Goal: Navigation & Orientation: Find specific page/section

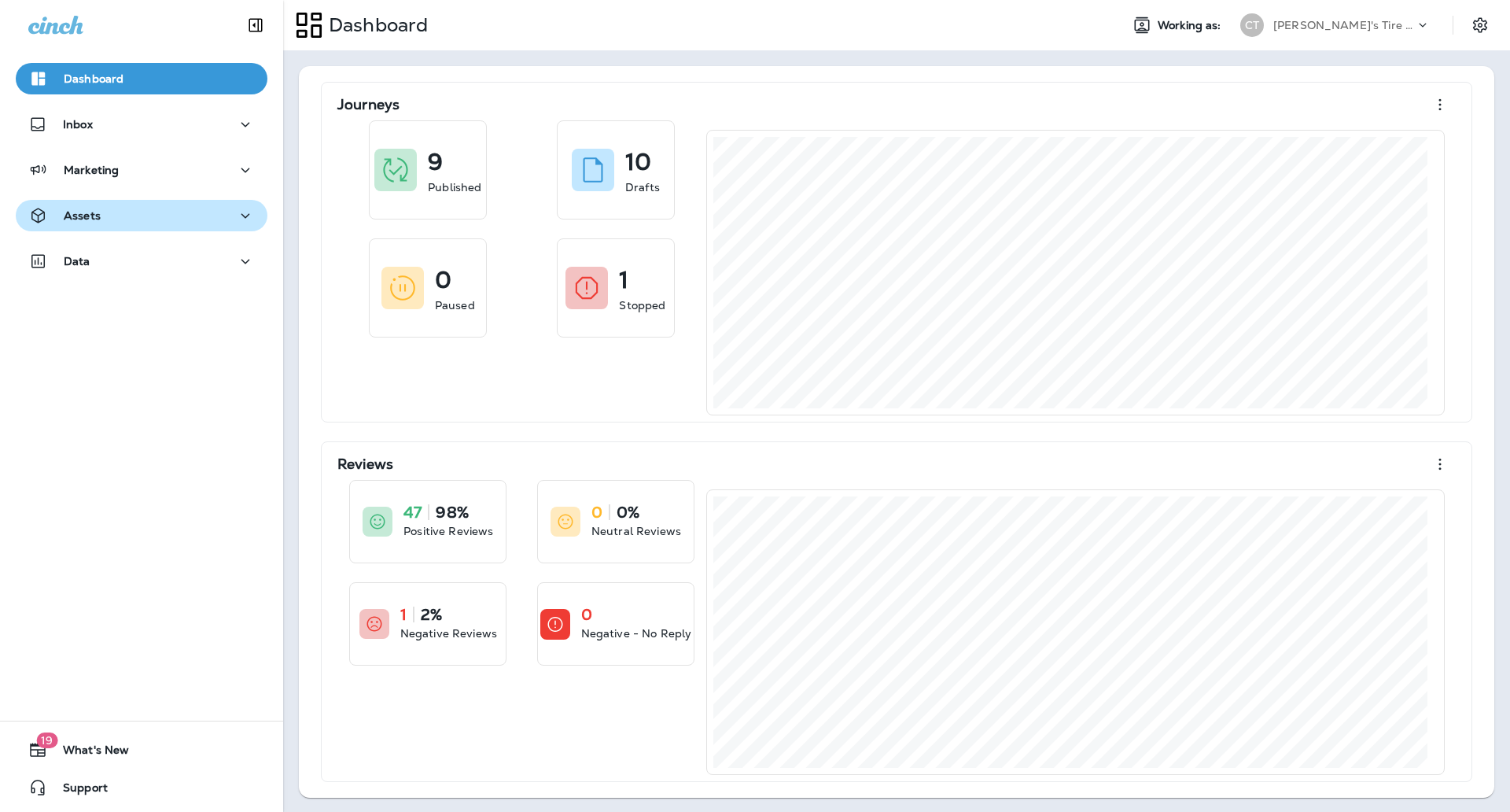
click at [130, 203] on button "Assets" at bounding box center [141, 215] width 252 height 32
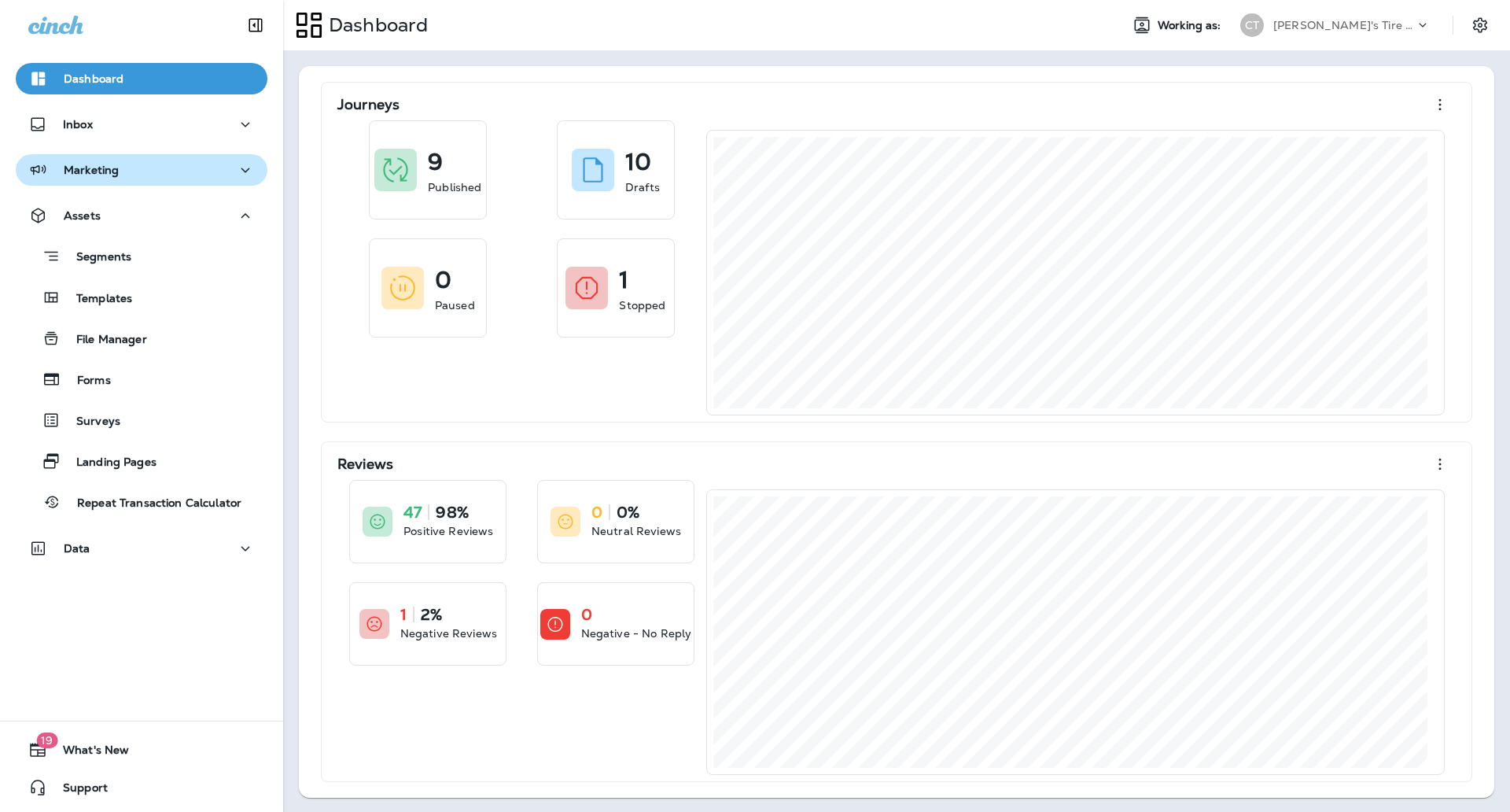
click at [88, 181] on button "Marketing" at bounding box center [141, 170] width 252 height 32
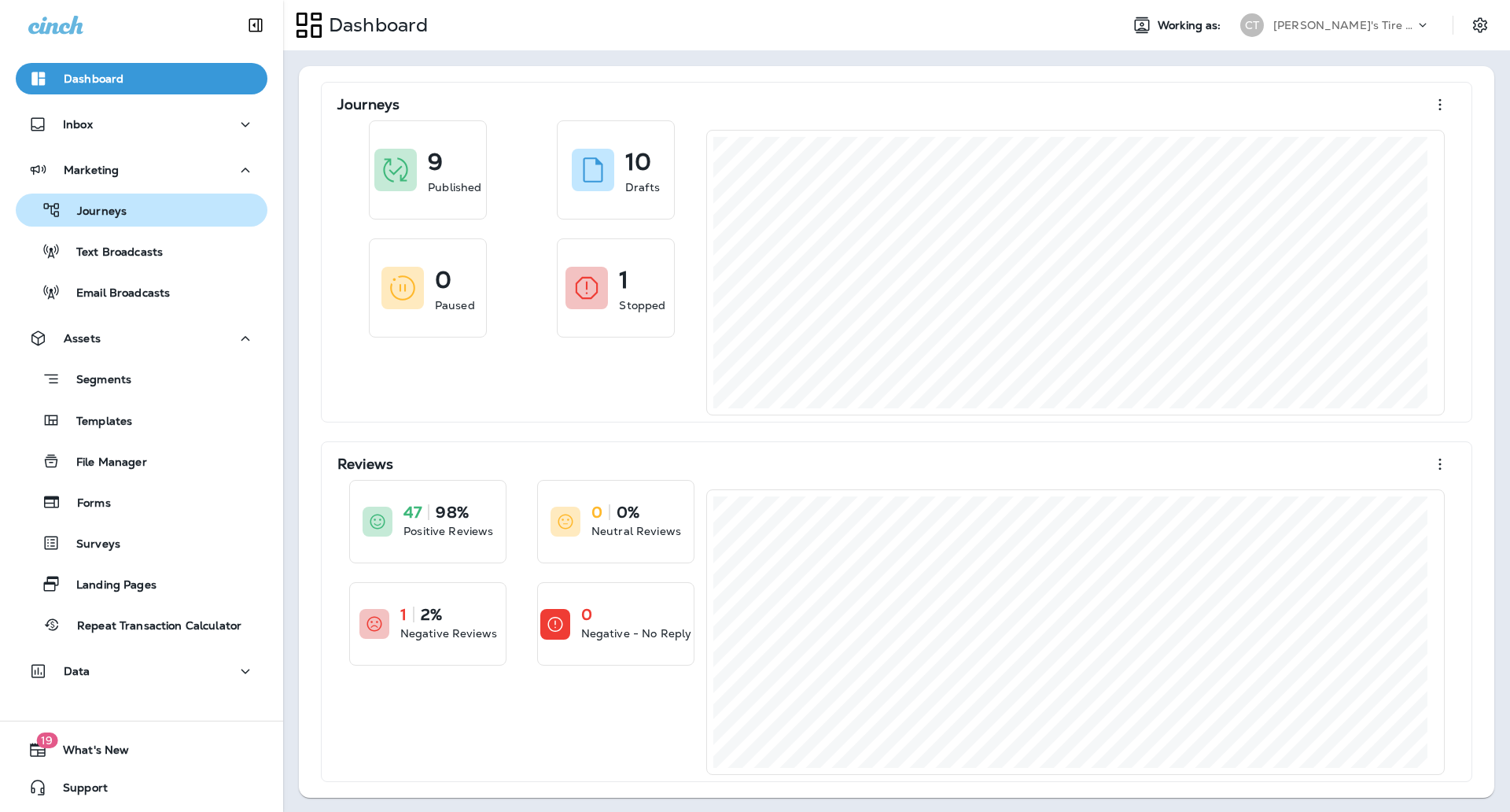
click at [90, 220] on div "Journeys" at bounding box center [74, 210] width 104 height 24
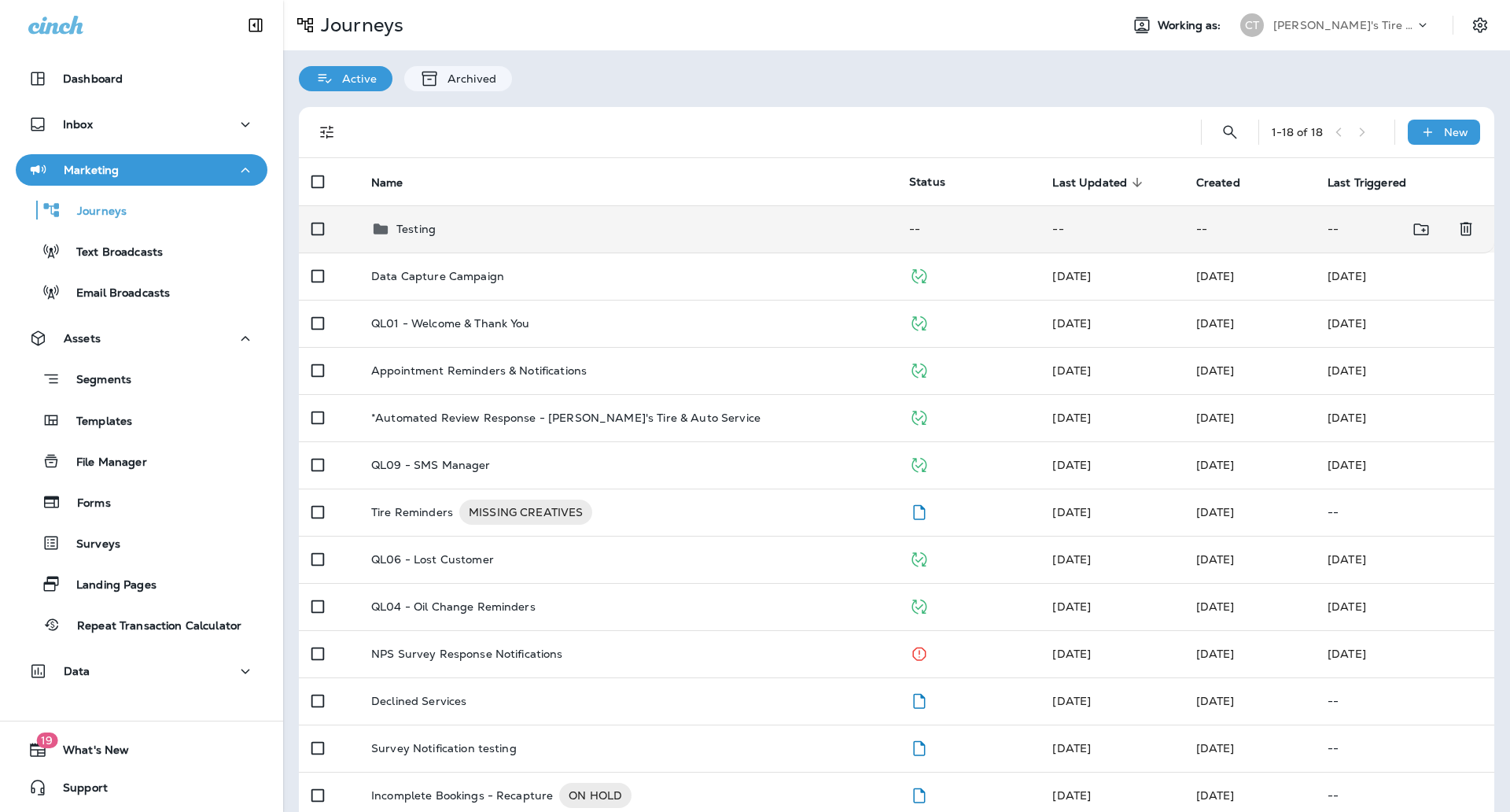
click at [498, 238] on td "Testing" at bounding box center [628, 229] width 538 height 47
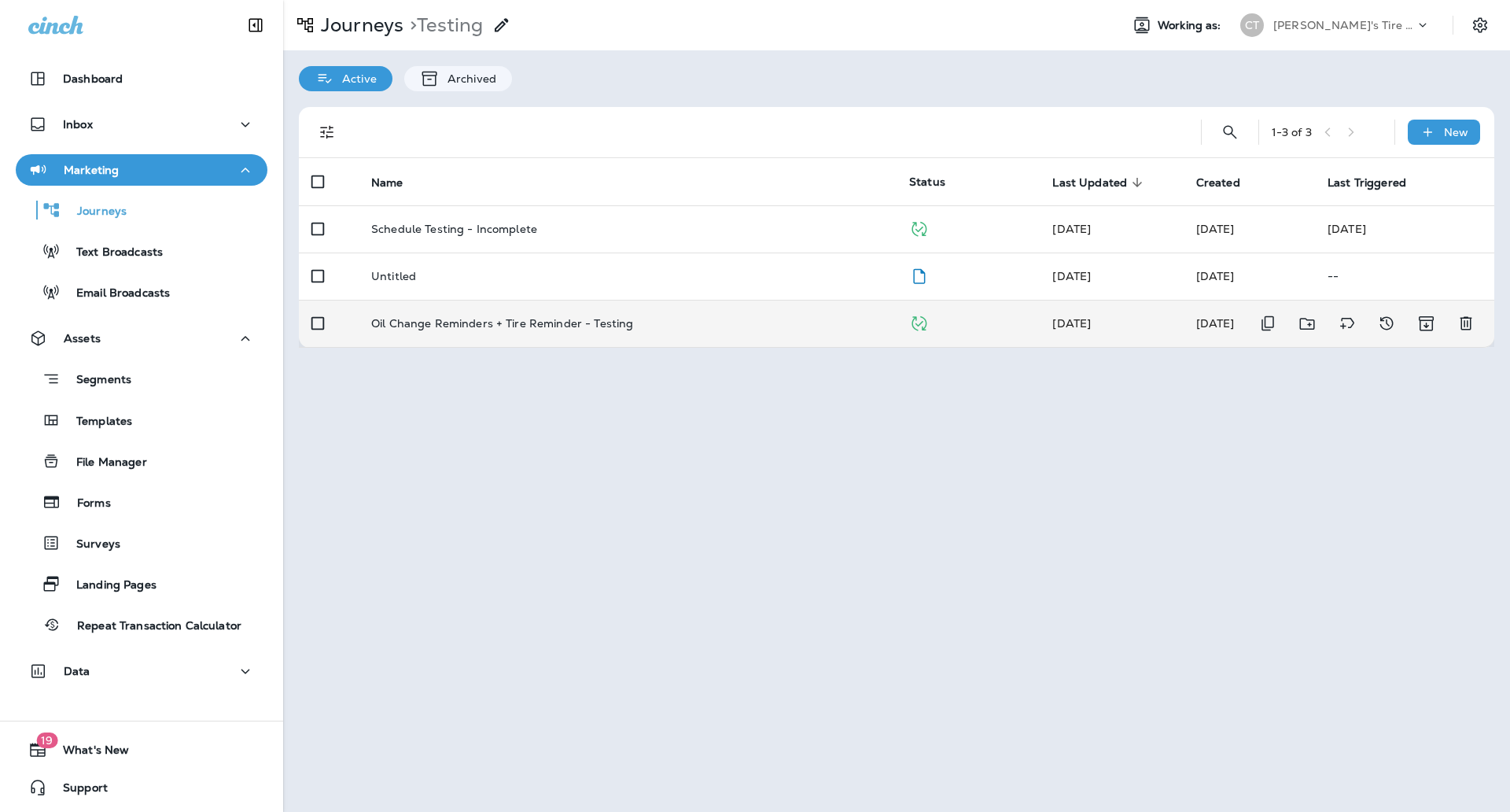
click at [444, 326] on p "Oil Change Reminders + Tire Reminder - Testing" at bounding box center [501, 323] width 262 height 12
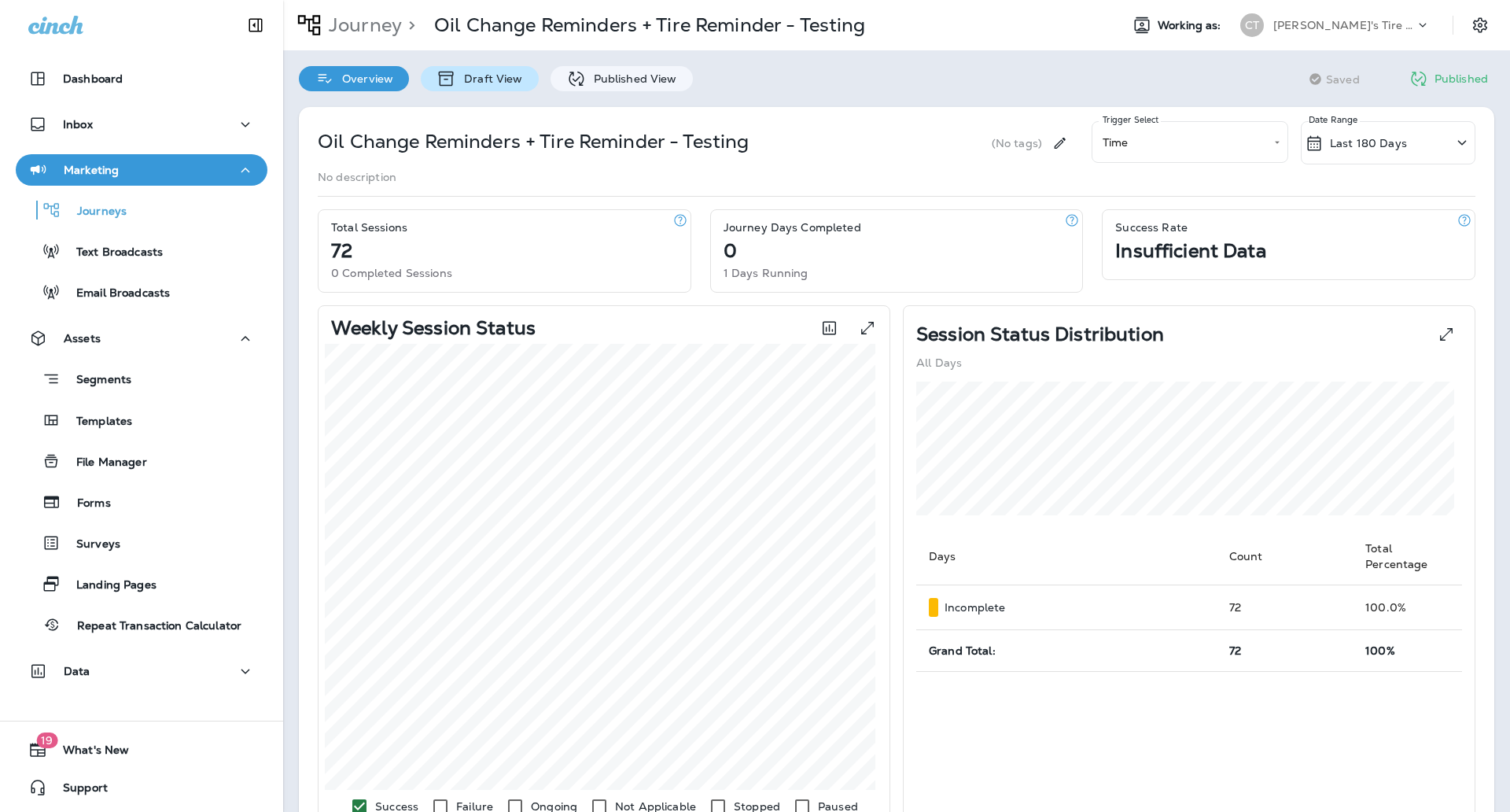
click at [451, 78] on icon at bounding box center [446, 79] width 15 height 15
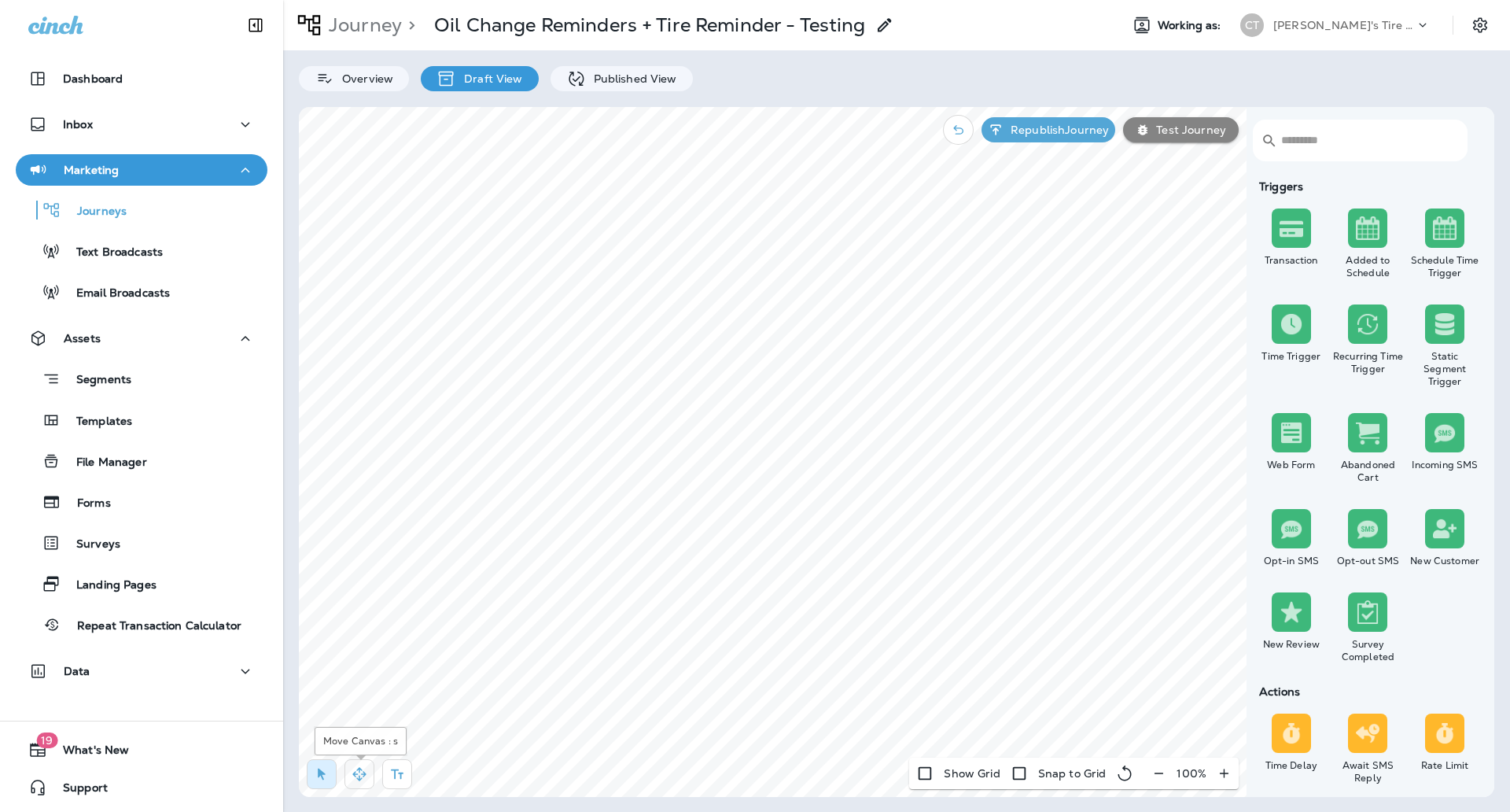
drag, startPoint x: 362, startPoint y: 780, endPoint x: 369, endPoint y: 774, distance: 9.2
click at [363, 778] on icon "button" at bounding box center [359, 774] width 15 height 15
click at [77, 667] on p "Data" at bounding box center [77, 670] width 27 height 12
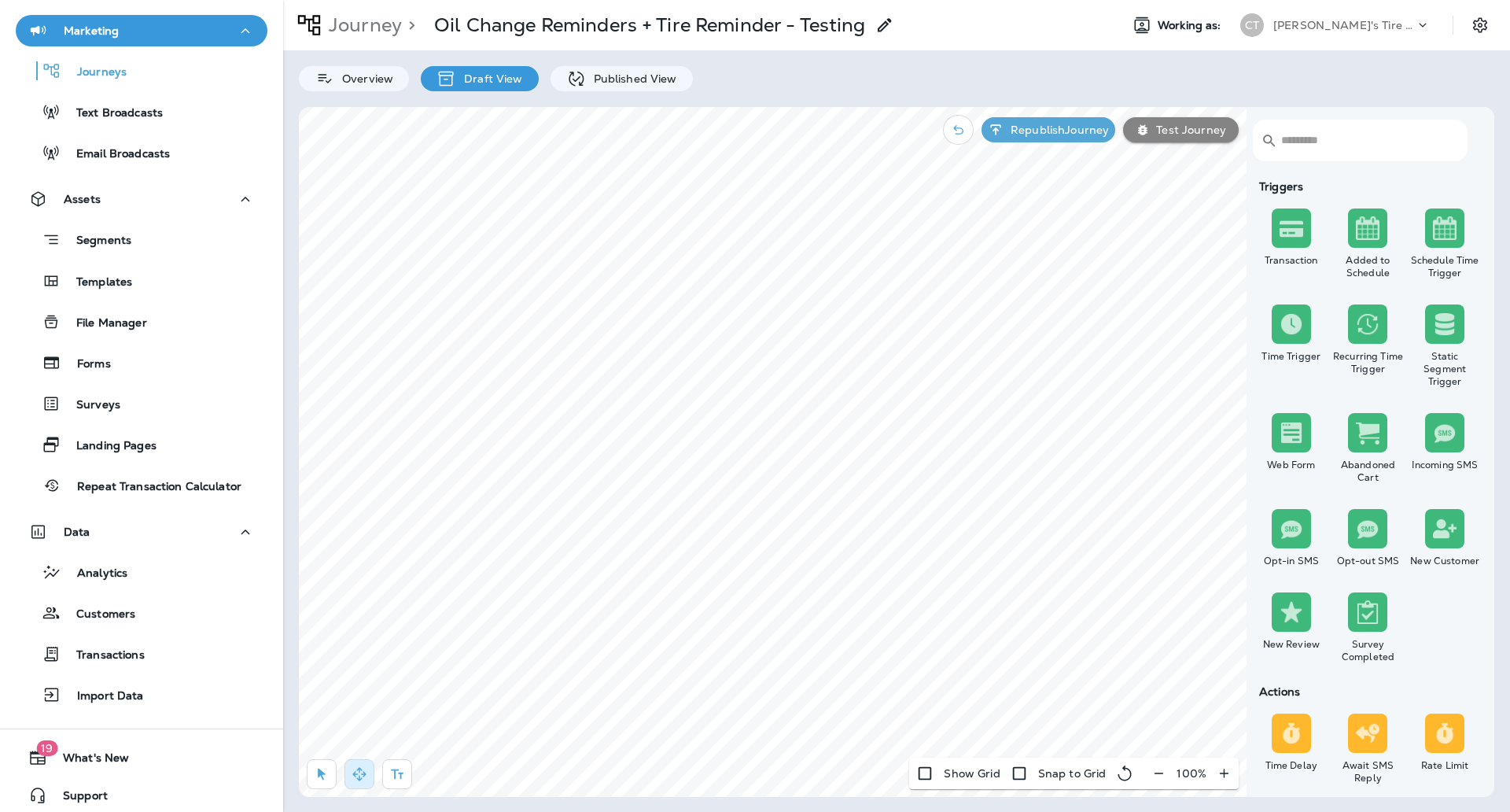
scroll to position [147, 0]
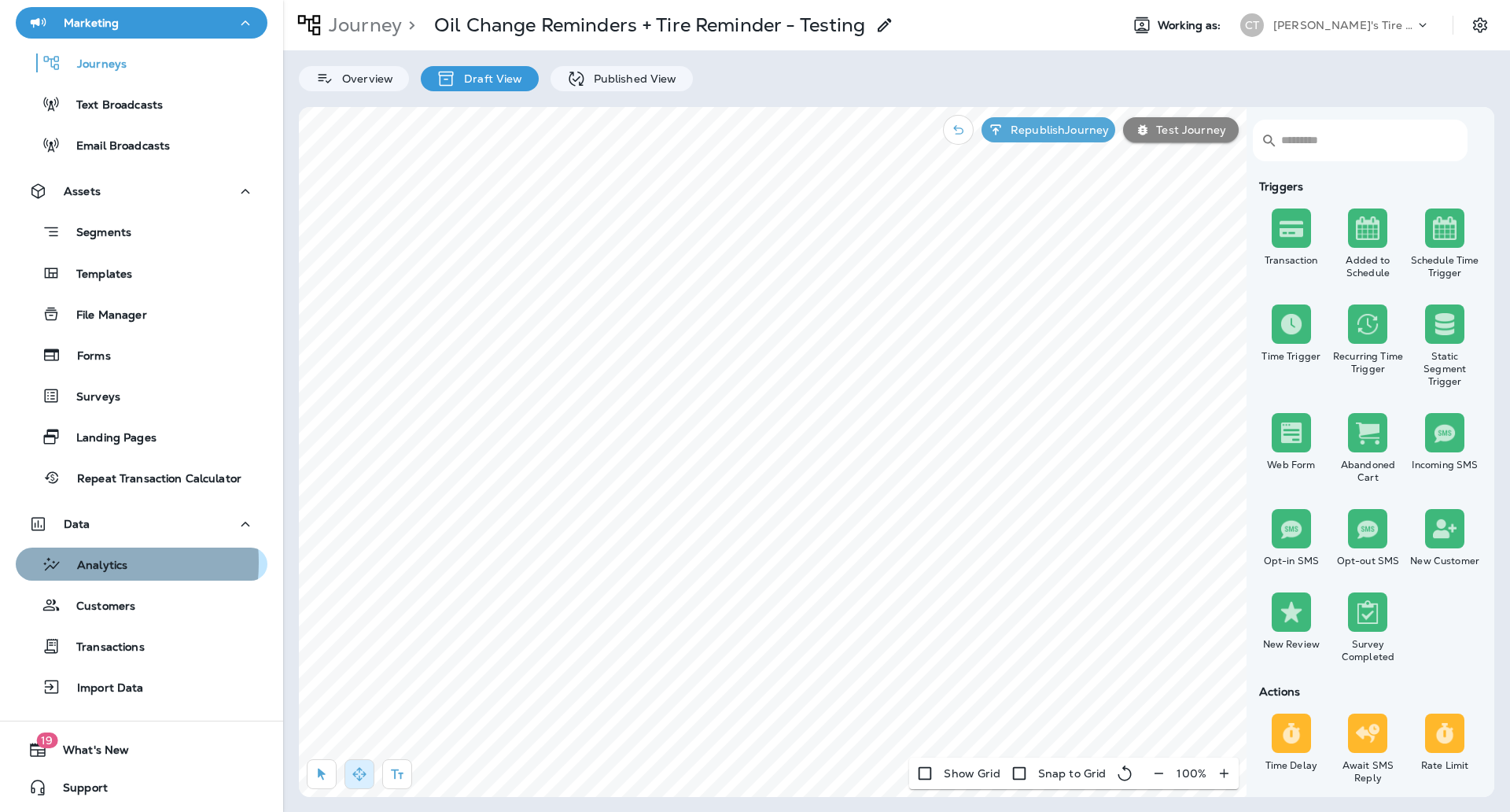
click at [66, 561] on p "Analytics" at bounding box center [94, 566] width 66 height 15
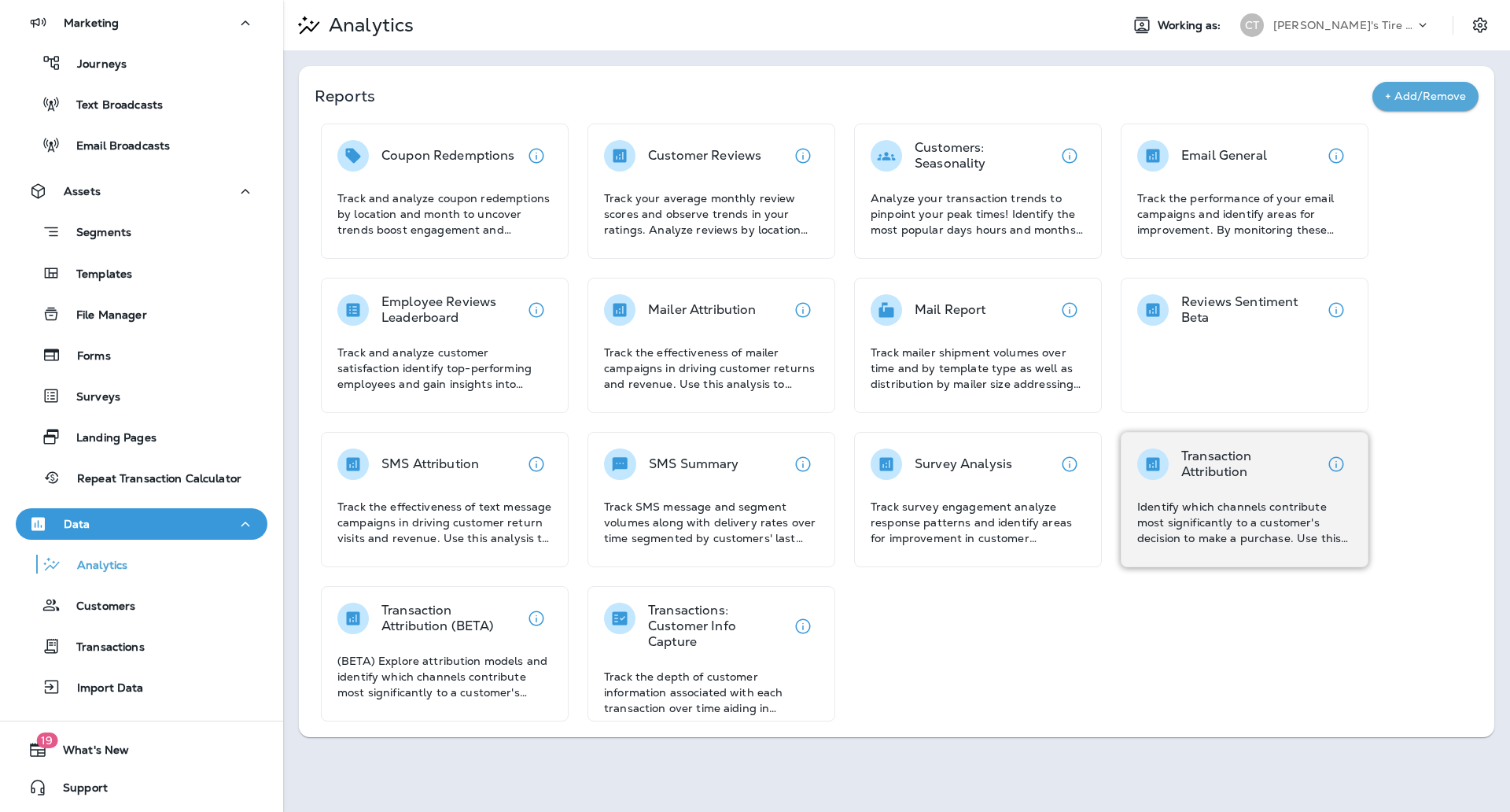
click at [1260, 510] on p "Identify which channels contribute most significantly to a customer's decision …" at bounding box center [1244, 523] width 214 height 47
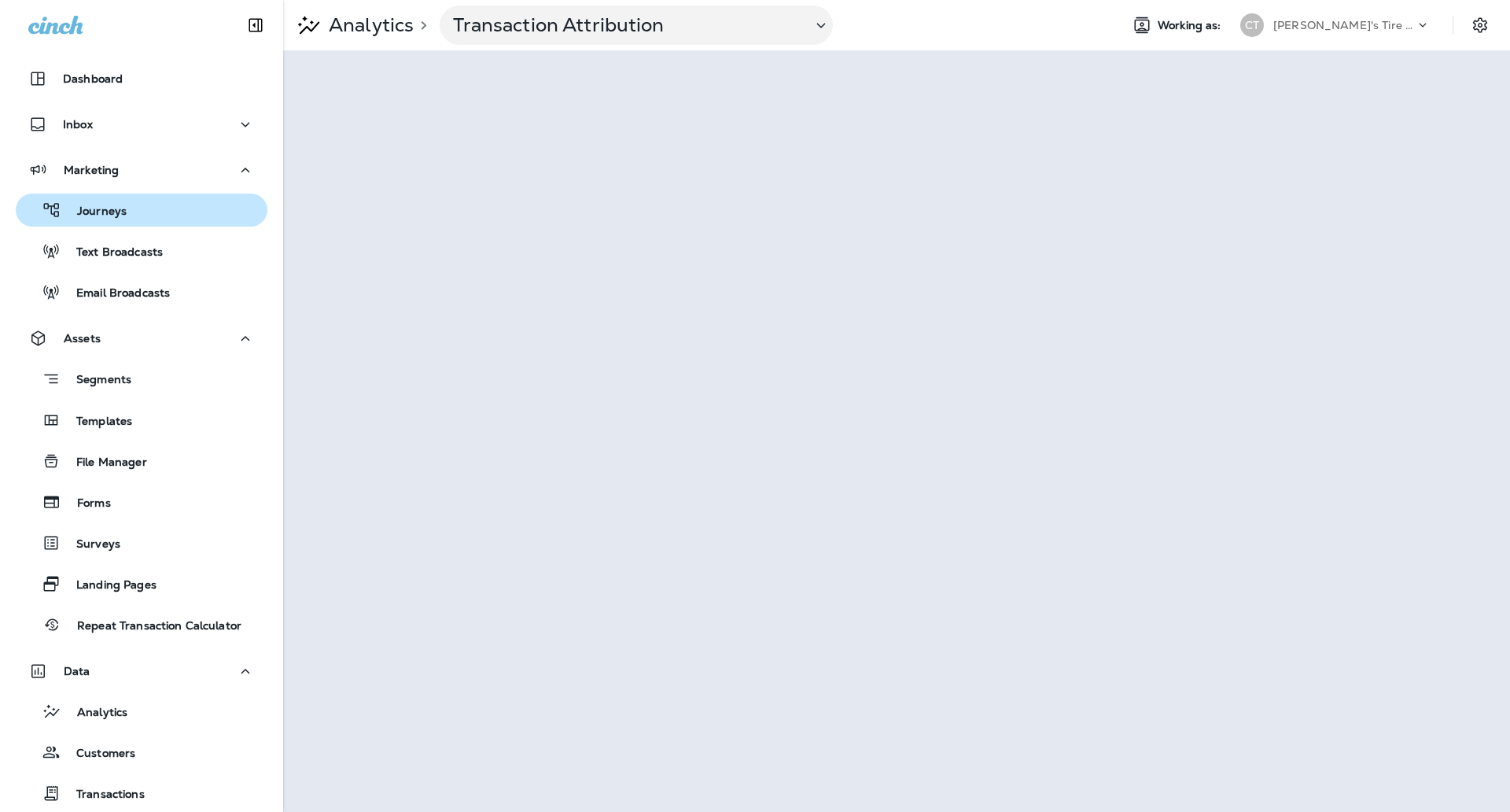
click at [123, 215] on p "Journeys" at bounding box center [94, 212] width 65 height 15
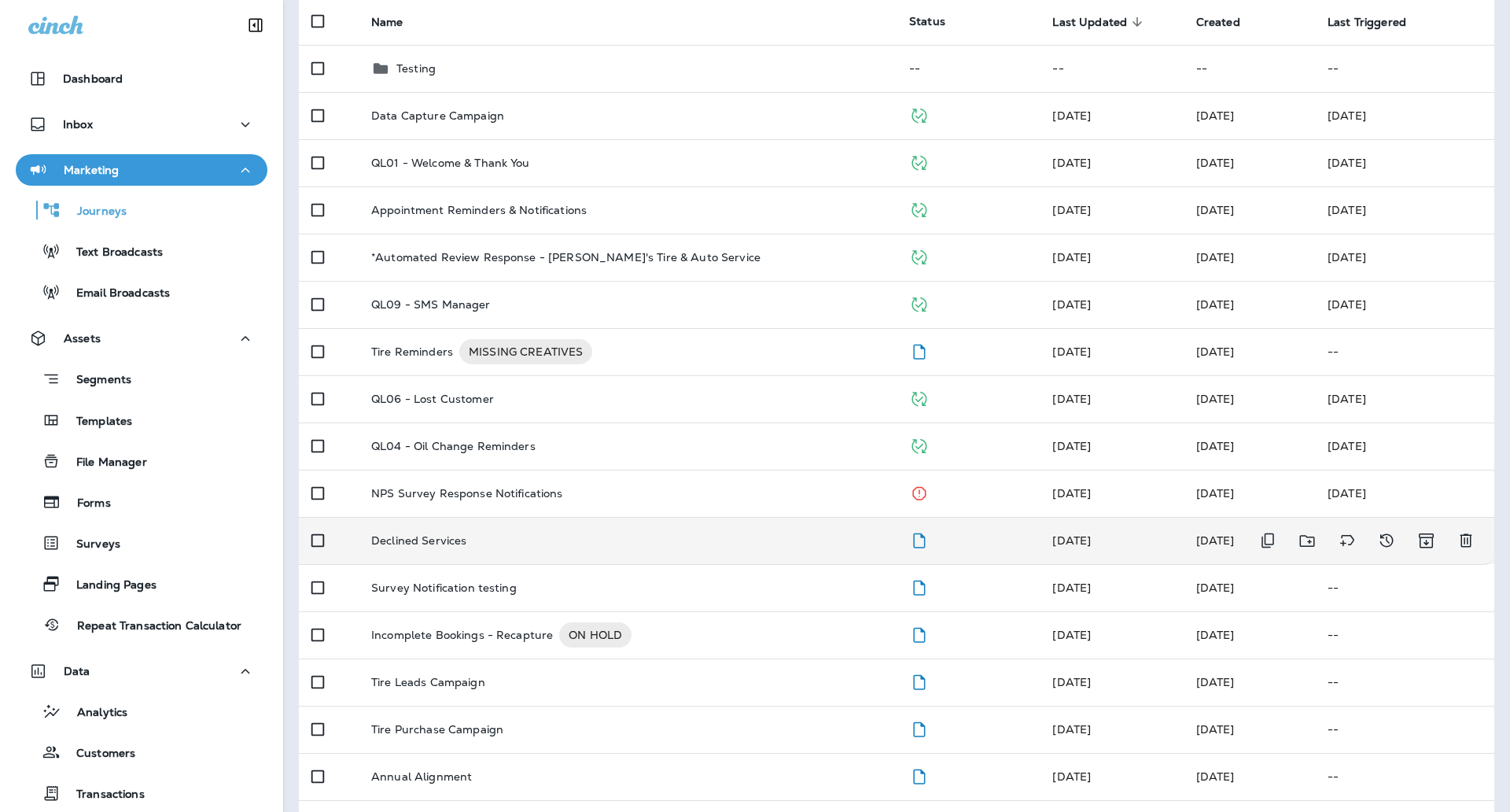
scroll to position [196, 0]
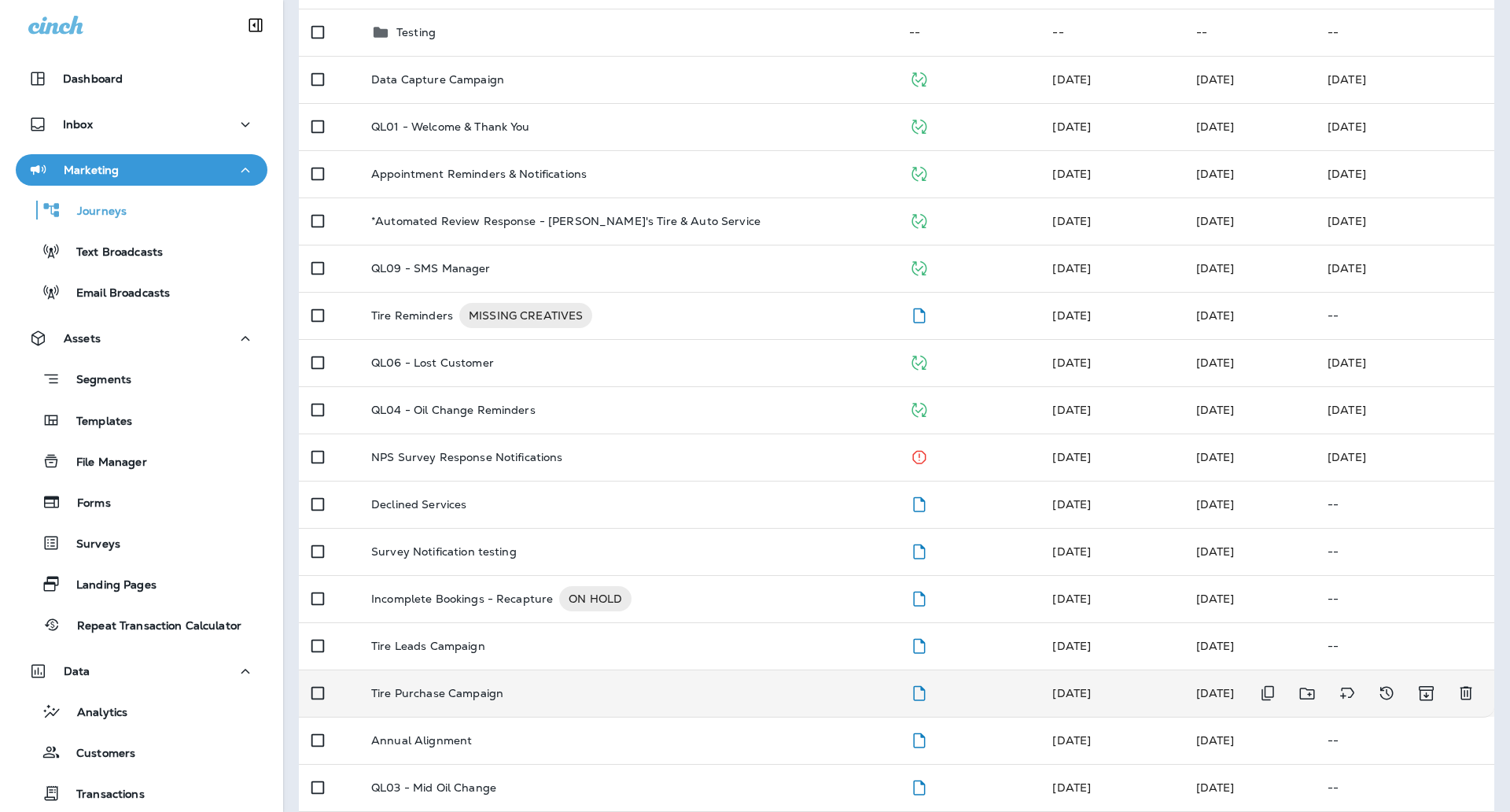
click at [505, 708] on td "Tire Purchase Campaign" at bounding box center [628, 693] width 538 height 47
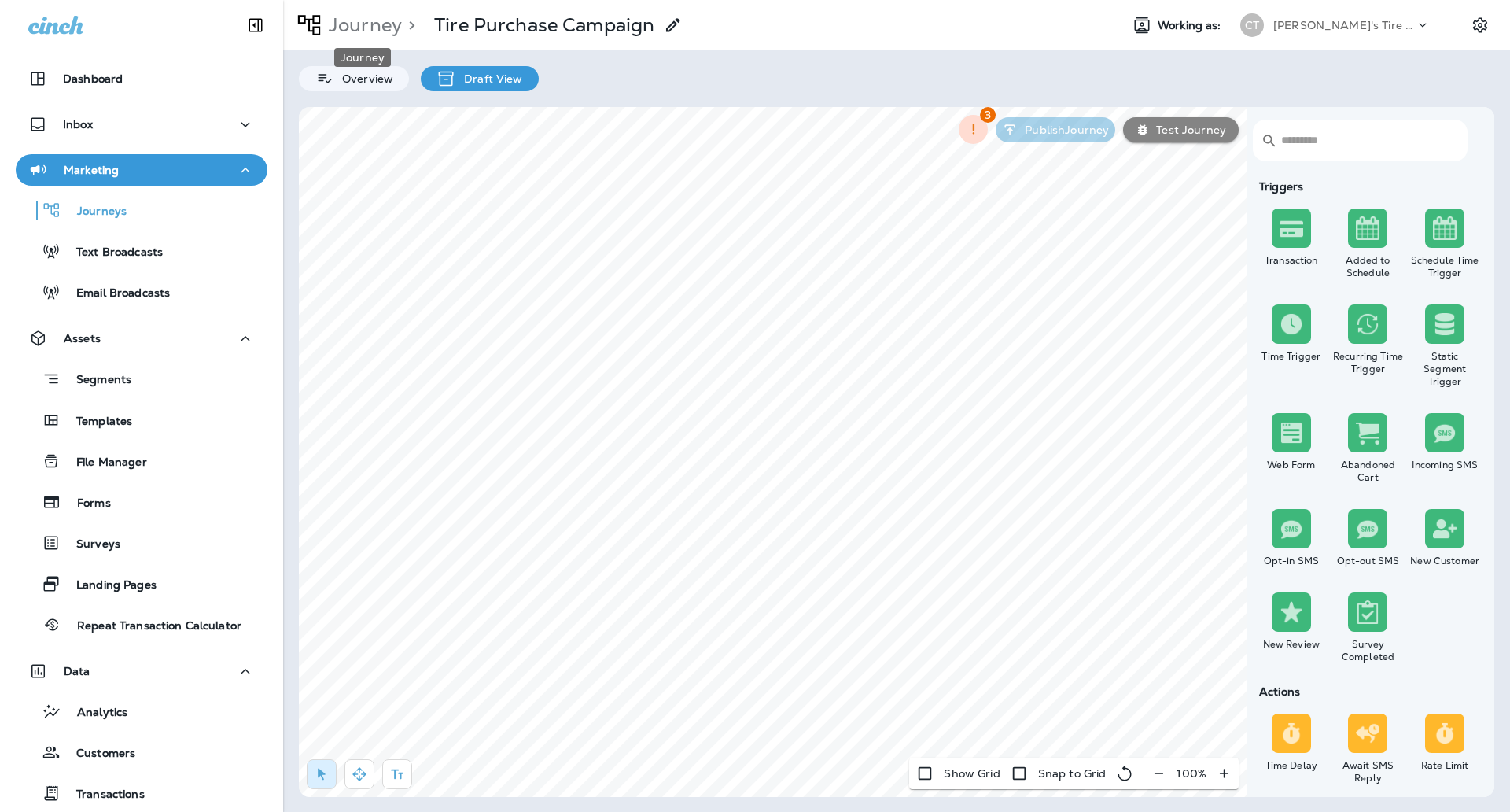
click at [364, 30] on p "Journey" at bounding box center [362, 24] width 79 height 24
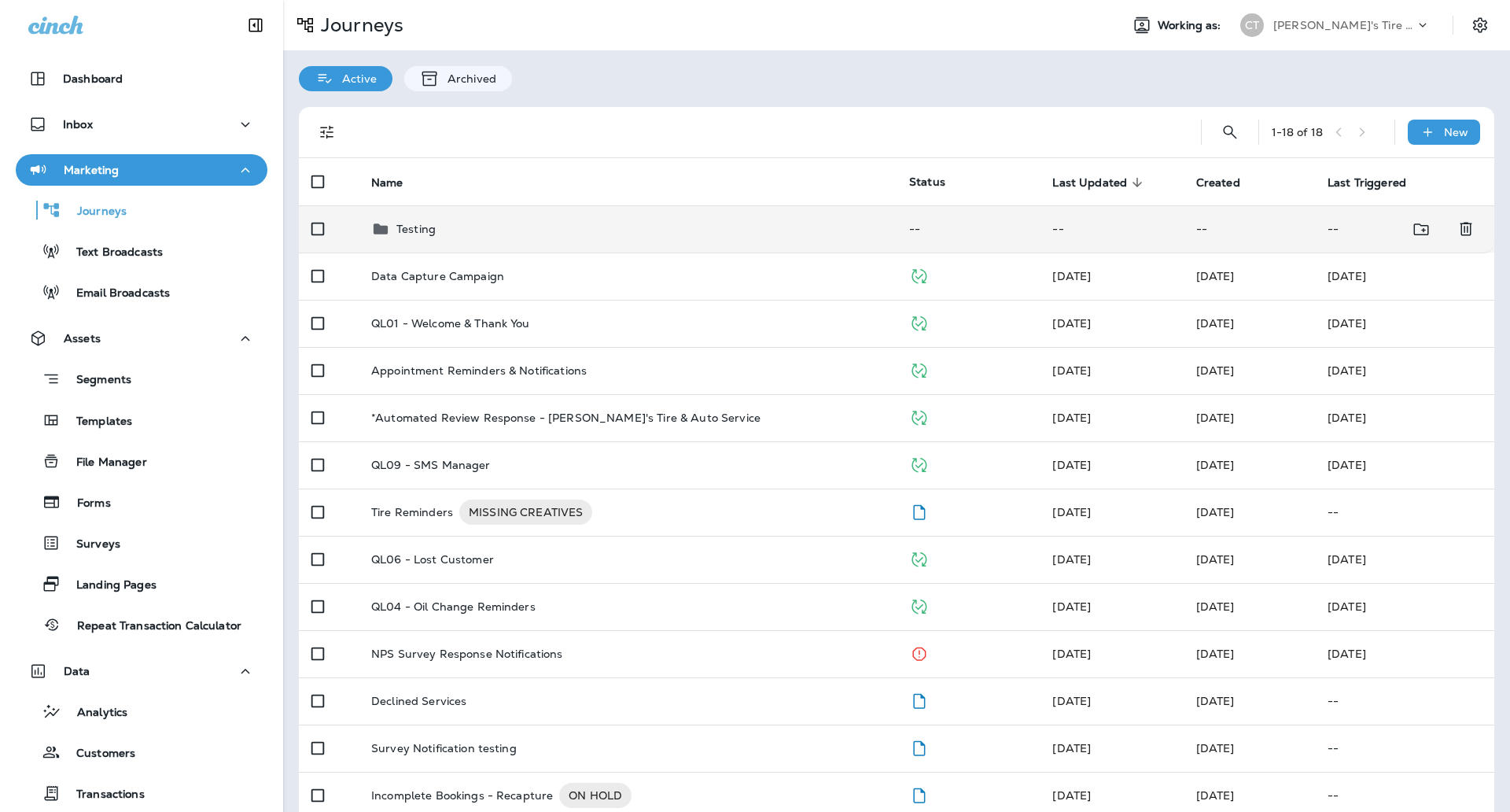
click at [602, 242] on td "Testing" at bounding box center [628, 229] width 538 height 47
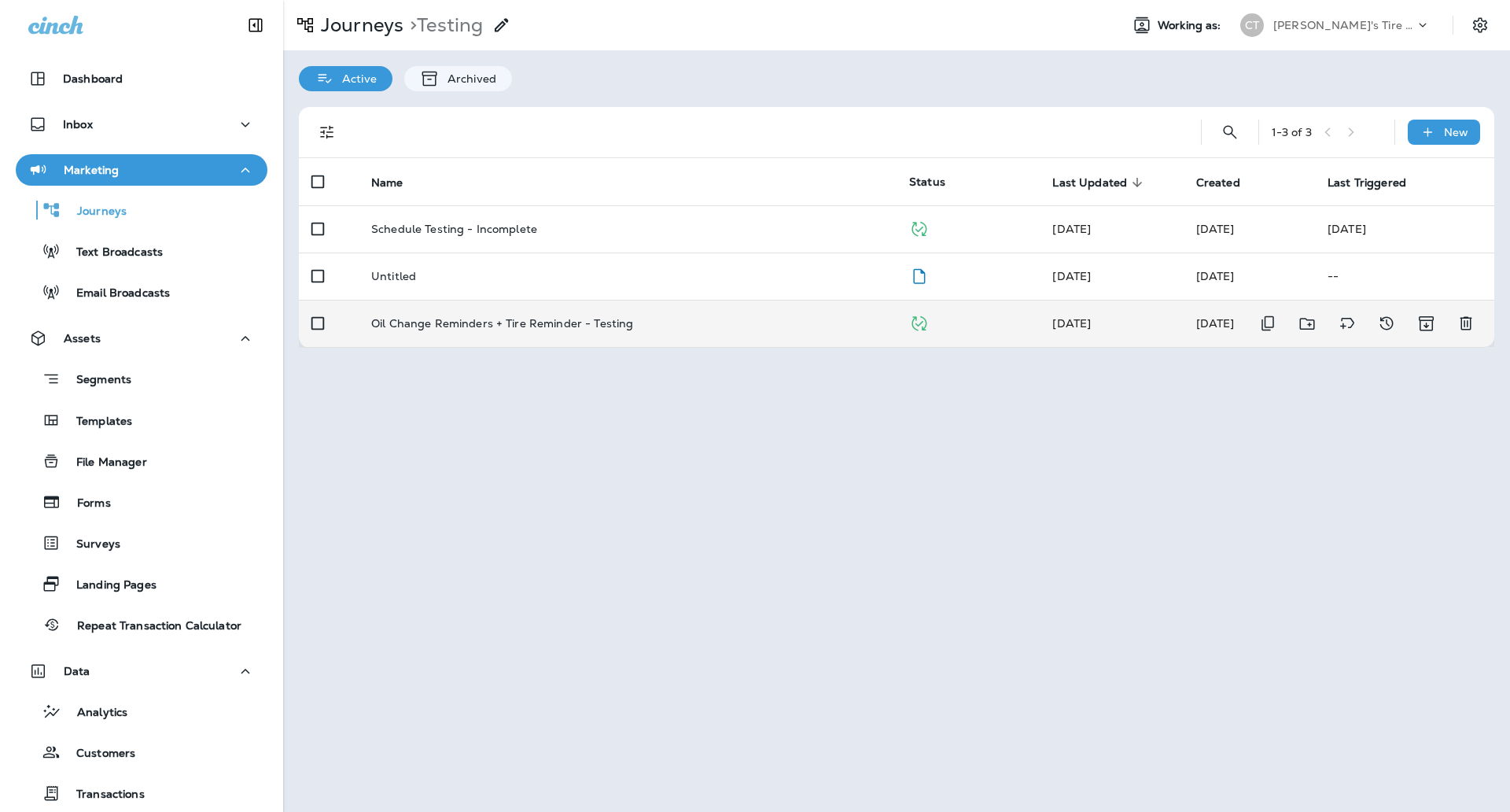
click at [510, 333] on td "Oil Change Reminders + Tire Reminder - Testing" at bounding box center [628, 324] width 538 height 47
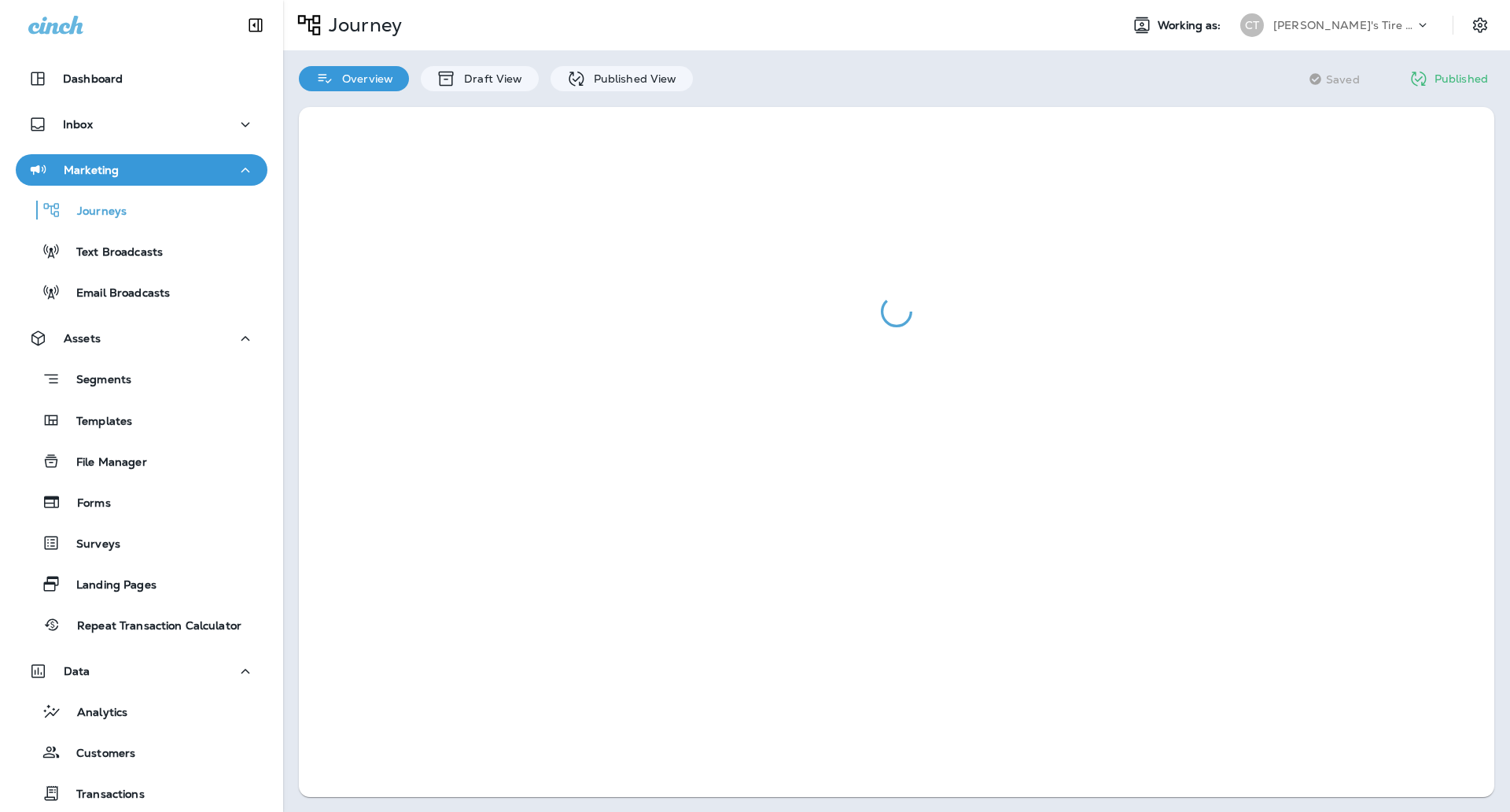
scroll to position [1, 0]
